Goal: Information Seeking & Learning: Check status

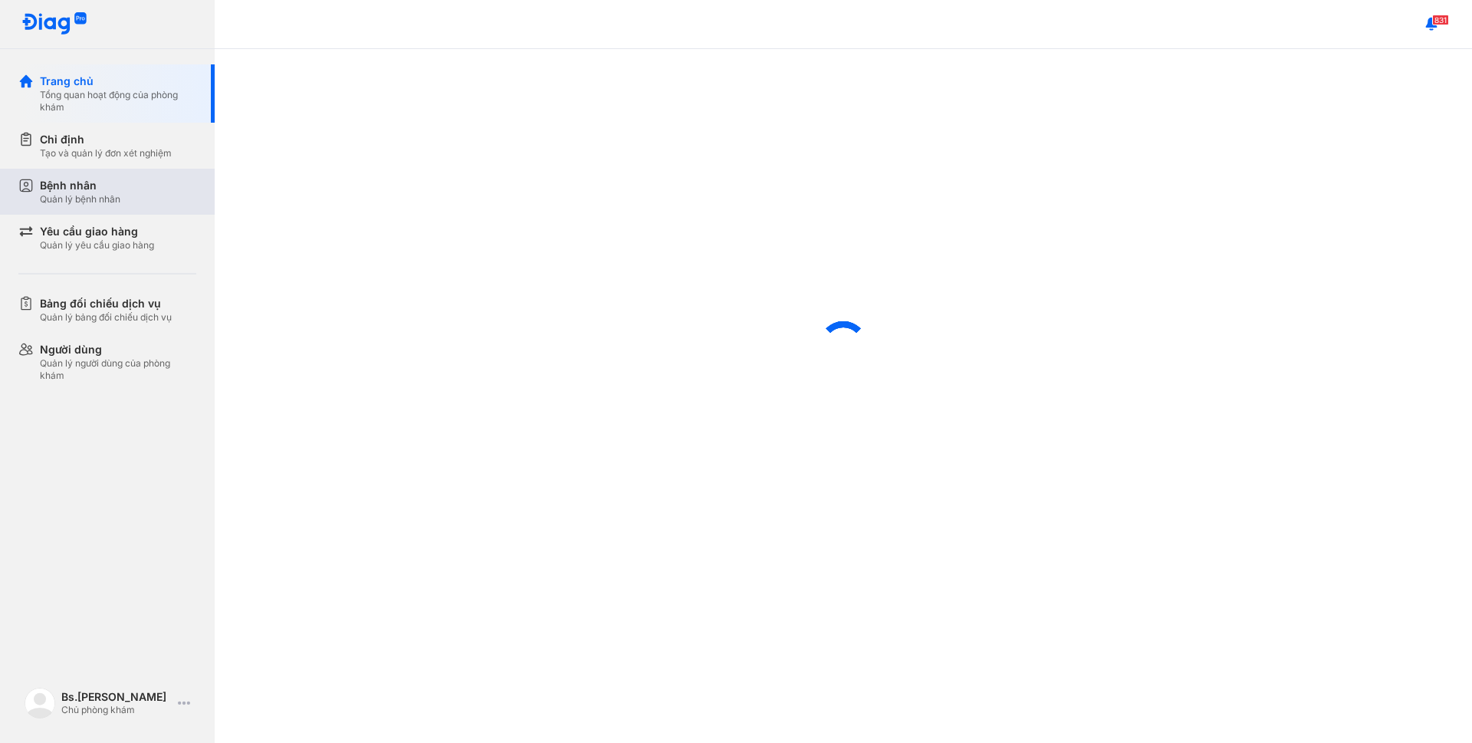
click at [88, 189] on div "Bệnh nhân" at bounding box center [80, 185] width 81 height 15
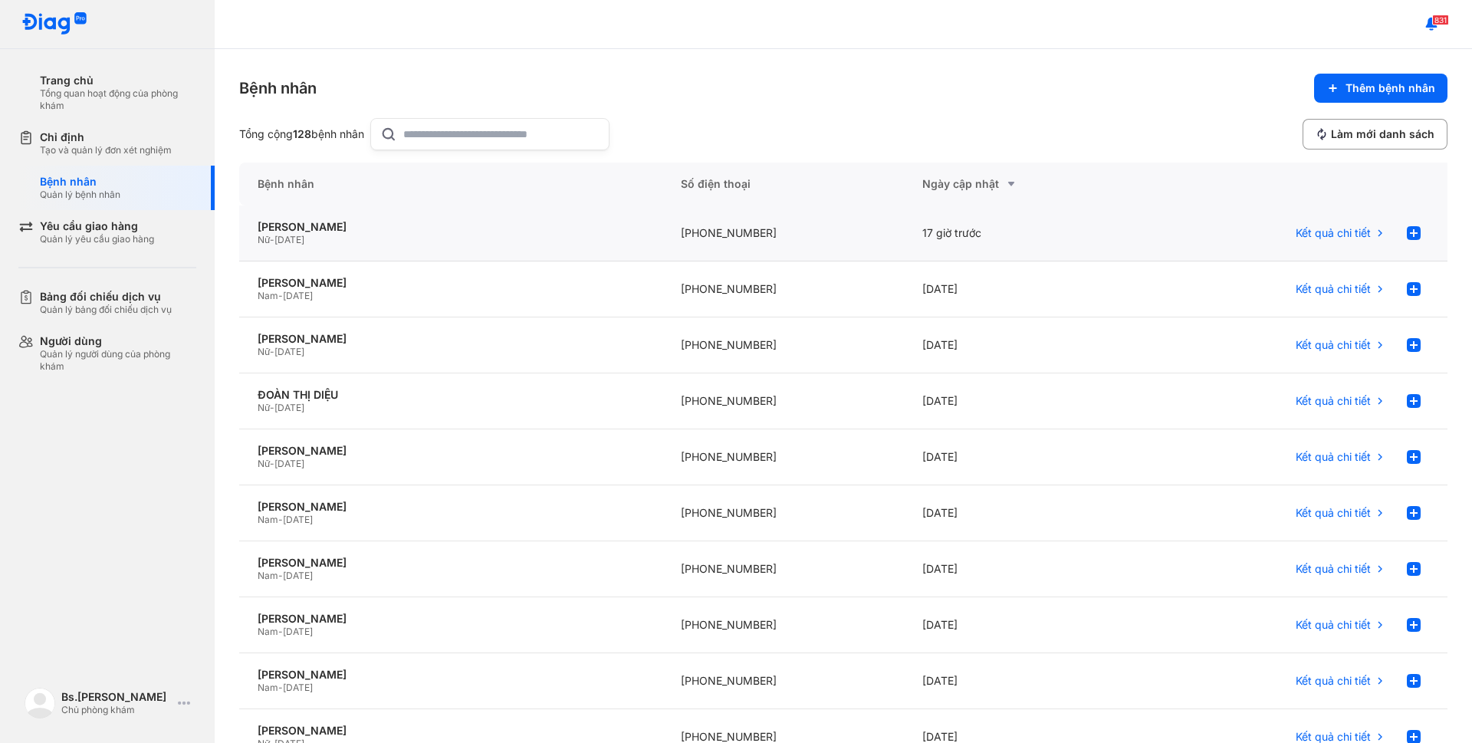
click at [298, 237] on span "17/08/1975" at bounding box center [290, 240] width 30 height 12
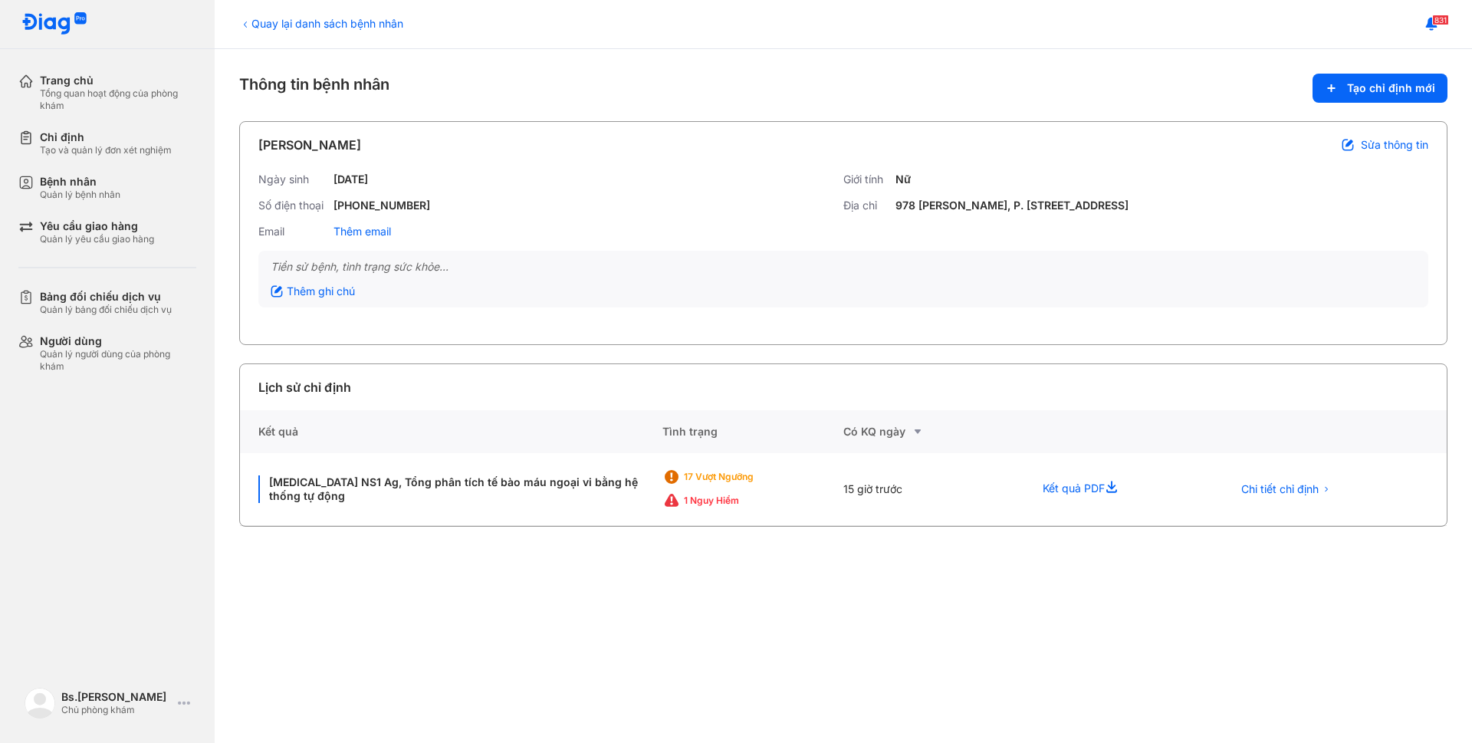
drag, startPoint x: 863, startPoint y: 489, endPoint x: 888, endPoint y: 436, distance: 58.0
click at [860, 488] on div "15 giờ trước" at bounding box center [934, 489] width 181 height 73
